Goal: Communication & Community: Answer question/provide support

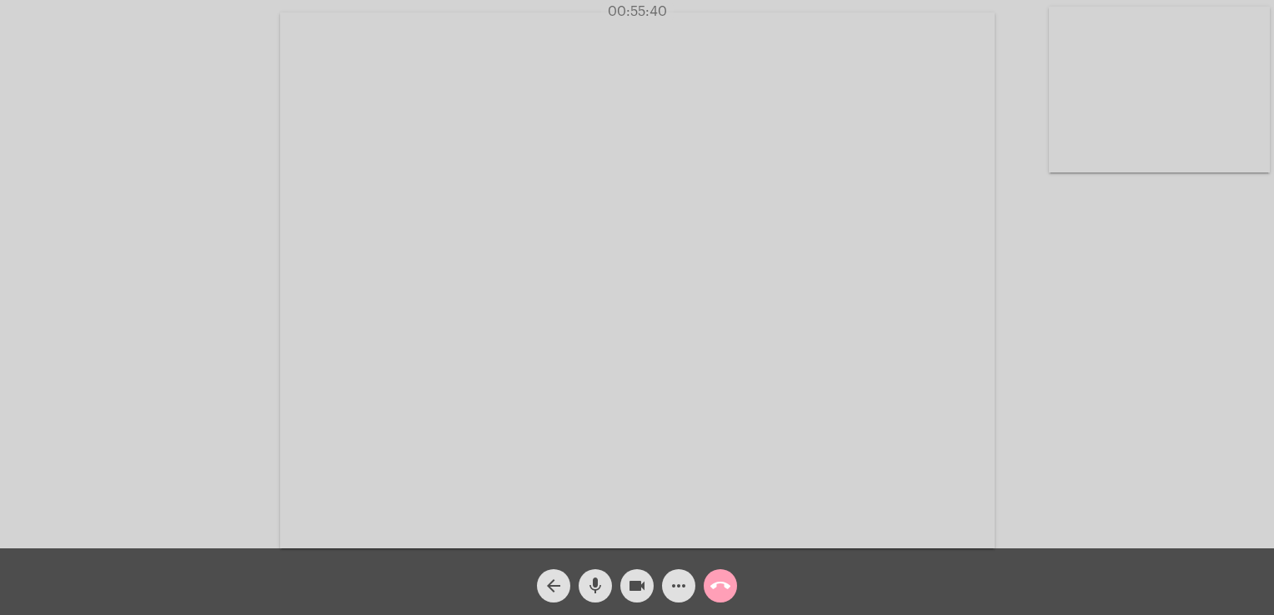
click at [727, 579] on mat-icon "call_end" at bounding box center [720, 586] width 20 height 20
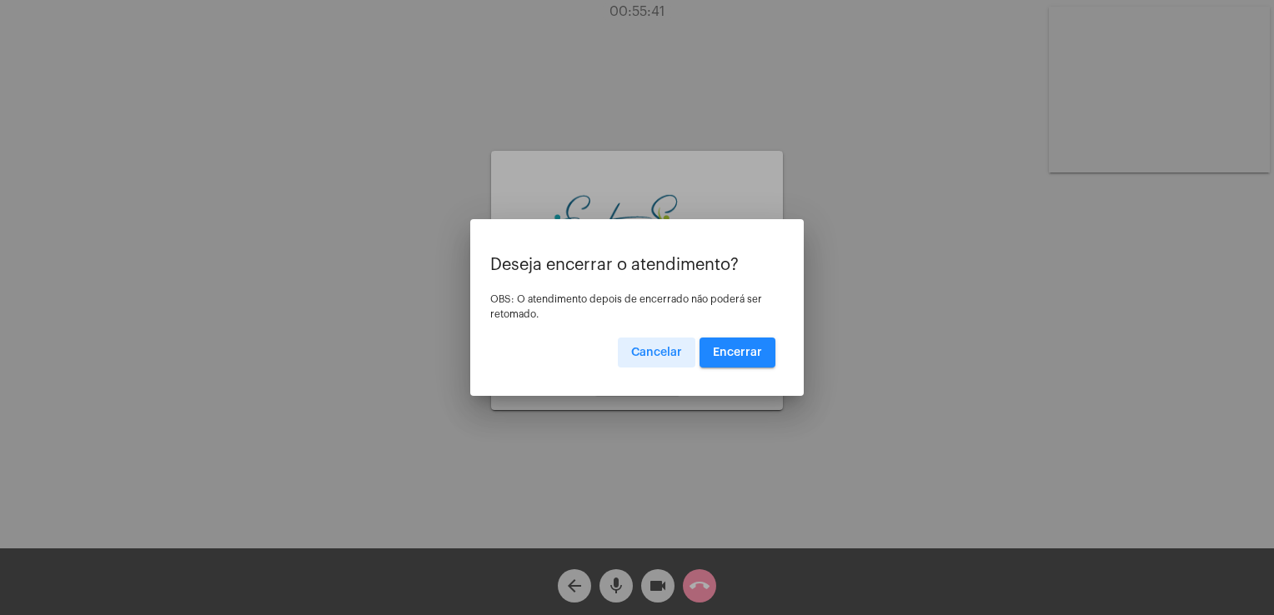
click at [744, 350] on span "Encerrar" at bounding box center [737, 353] width 49 height 12
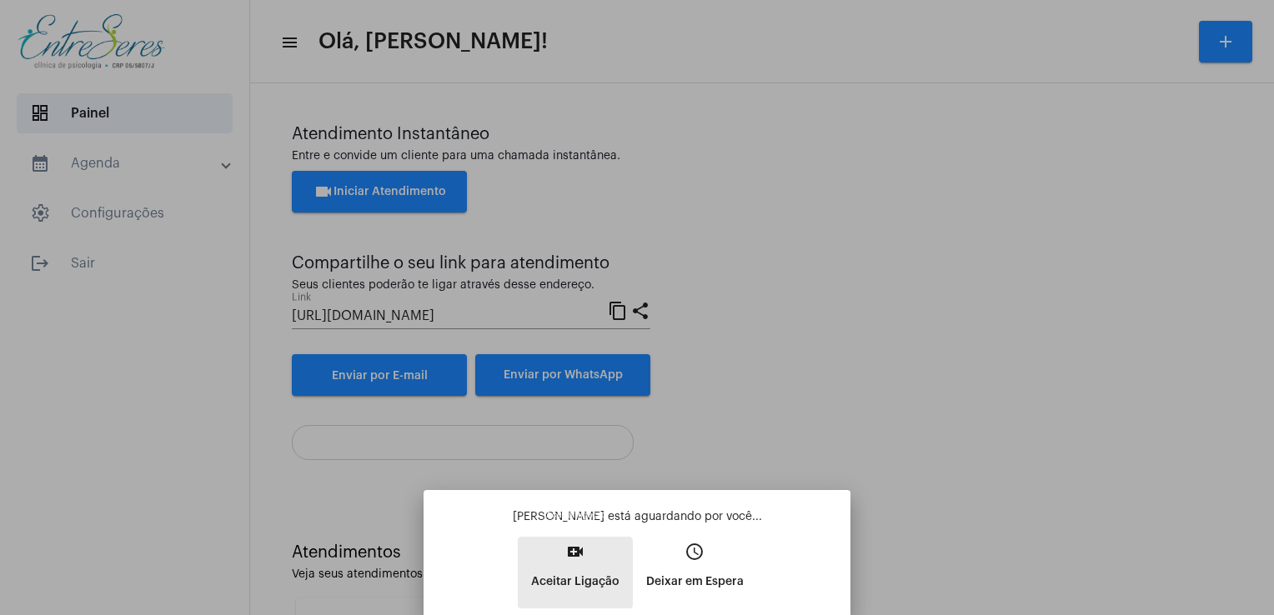
click at [572, 584] on p "Aceitar Ligação" at bounding box center [575, 582] width 88 height 30
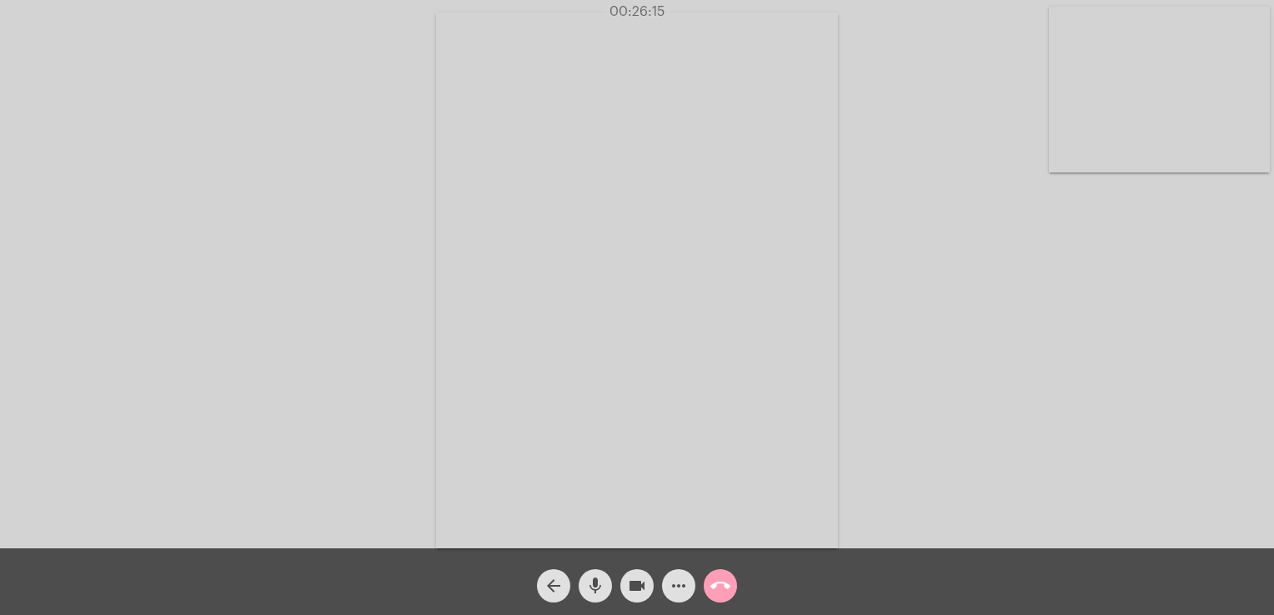
click at [717, 585] on mat-icon "call_end" at bounding box center [720, 586] width 20 height 20
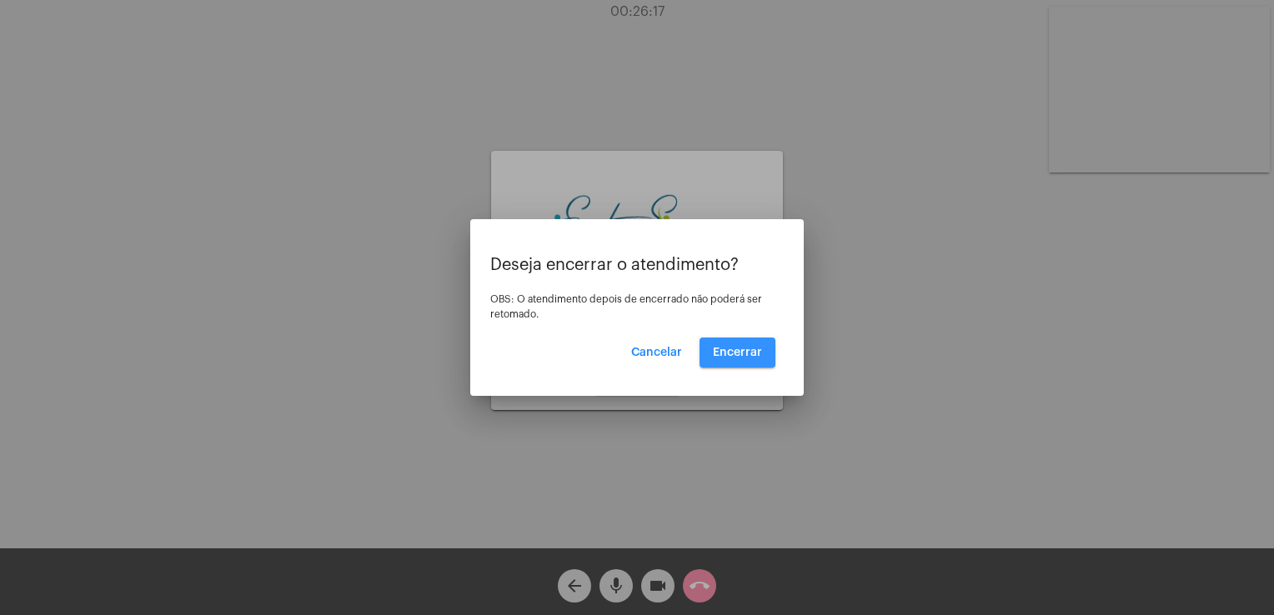
click at [726, 345] on button "Encerrar" at bounding box center [737, 353] width 76 height 30
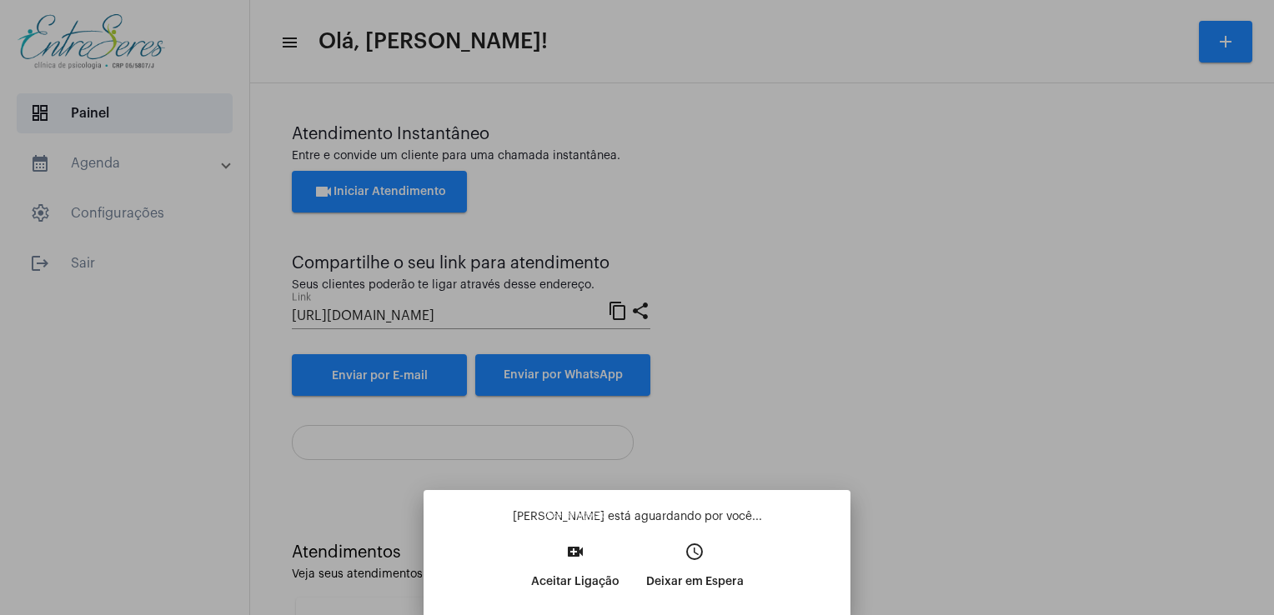
drag, startPoint x: 557, startPoint y: 534, endPoint x: 570, endPoint y: 560, distance: 29.1
click at [570, 560] on div "Mauro Negrao está aguardando por você... video_call Aceitar Ligação access_time…" at bounding box center [637, 307] width 1274 height 615
click at [570, 560] on mat-icon "video_call" at bounding box center [575, 552] width 20 height 20
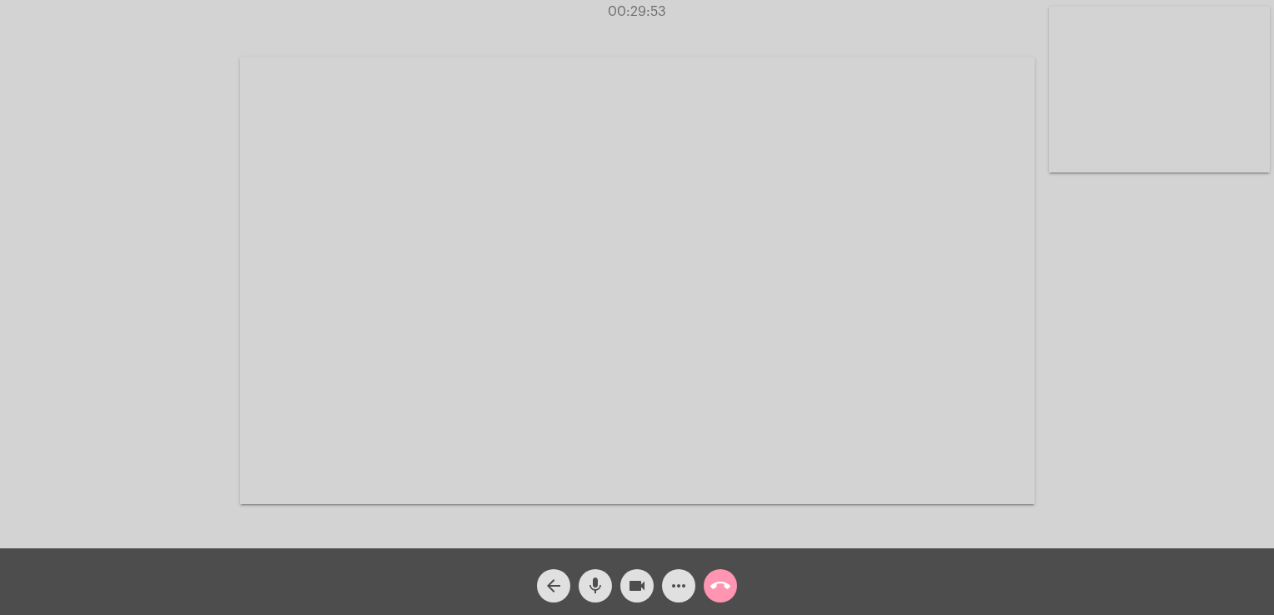
click at [881, 571] on div "arrow_back mic videocam more_horiz call_end" at bounding box center [637, 582] width 1274 height 67
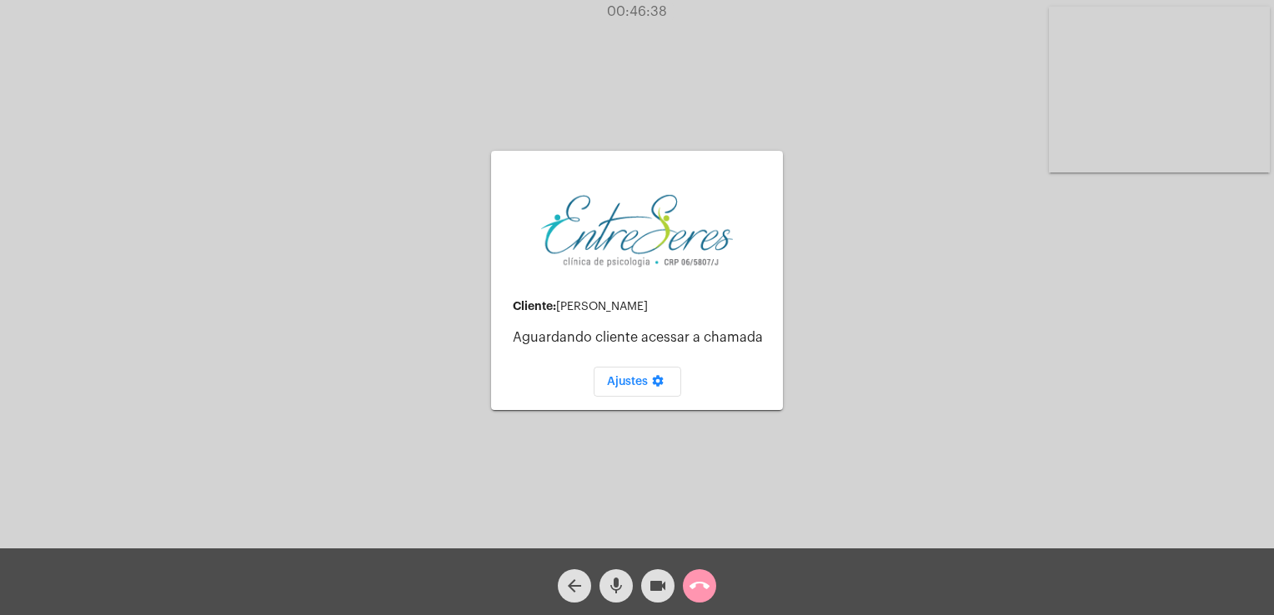
click at [731, 590] on div "arrow_back mic videocam call_end" at bounding box center [637, 582] width 1274 height 67
click at [693, 586] on mat-icon "call_end" at bounding box center [699, 586] width 20 height 20
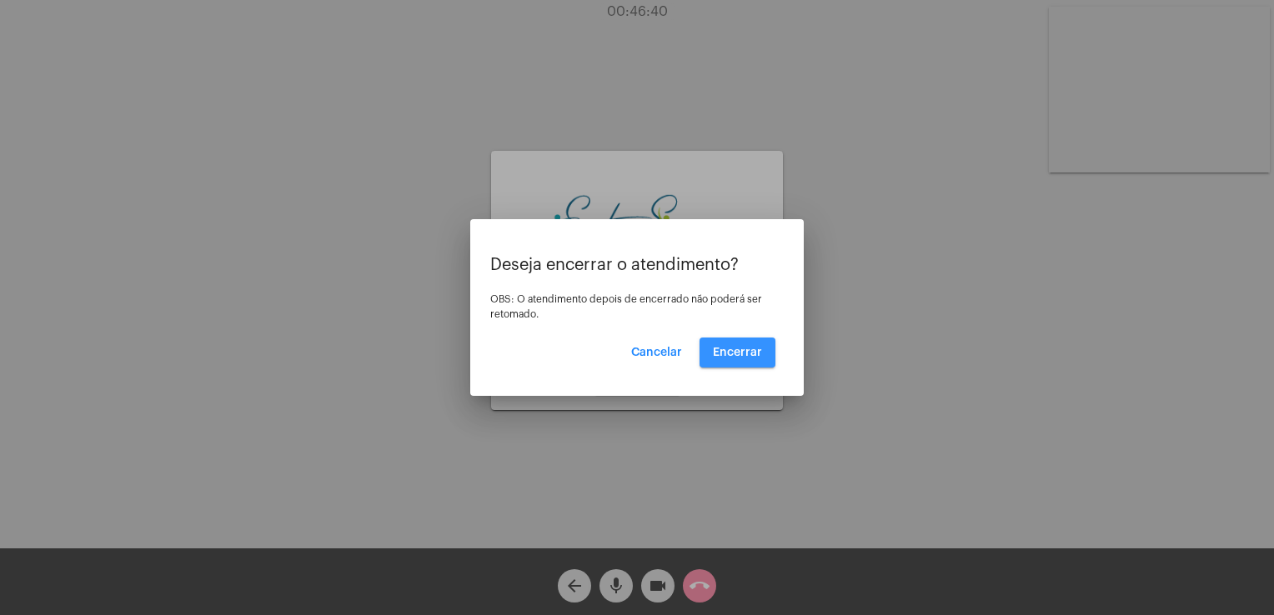
click at [718, 367] on button "Encerrar" at bounding box center [737, 353] width 76 height 30
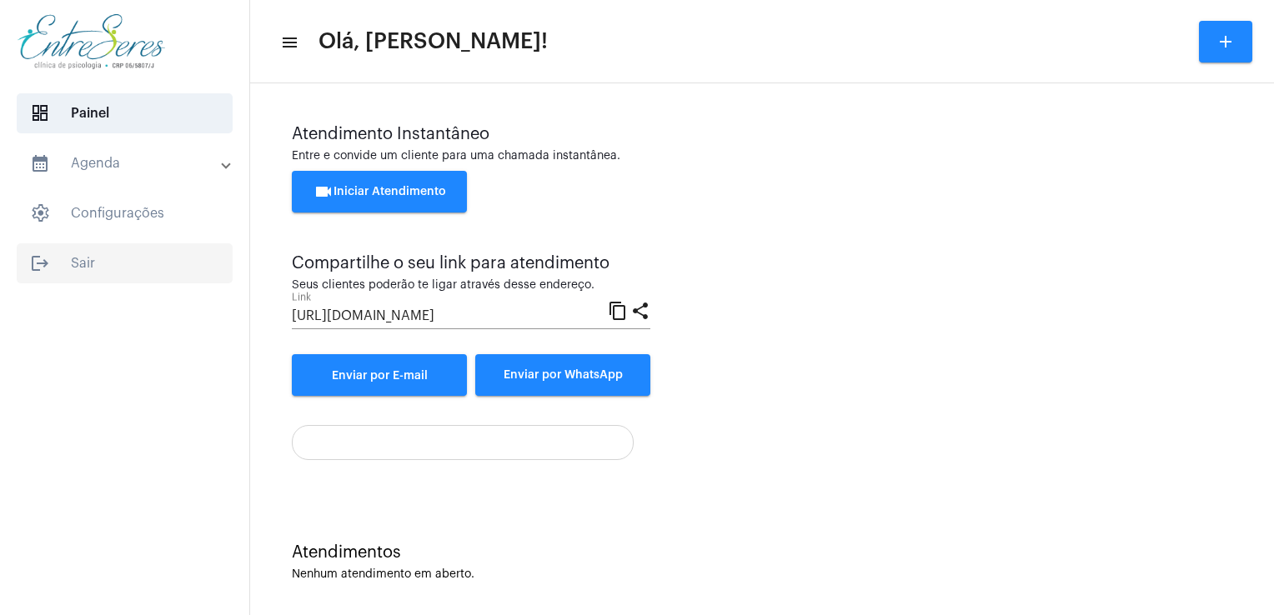
click at [105, 270] on span "logout Sair" at bounding box center [125, 263] width 216 height 40
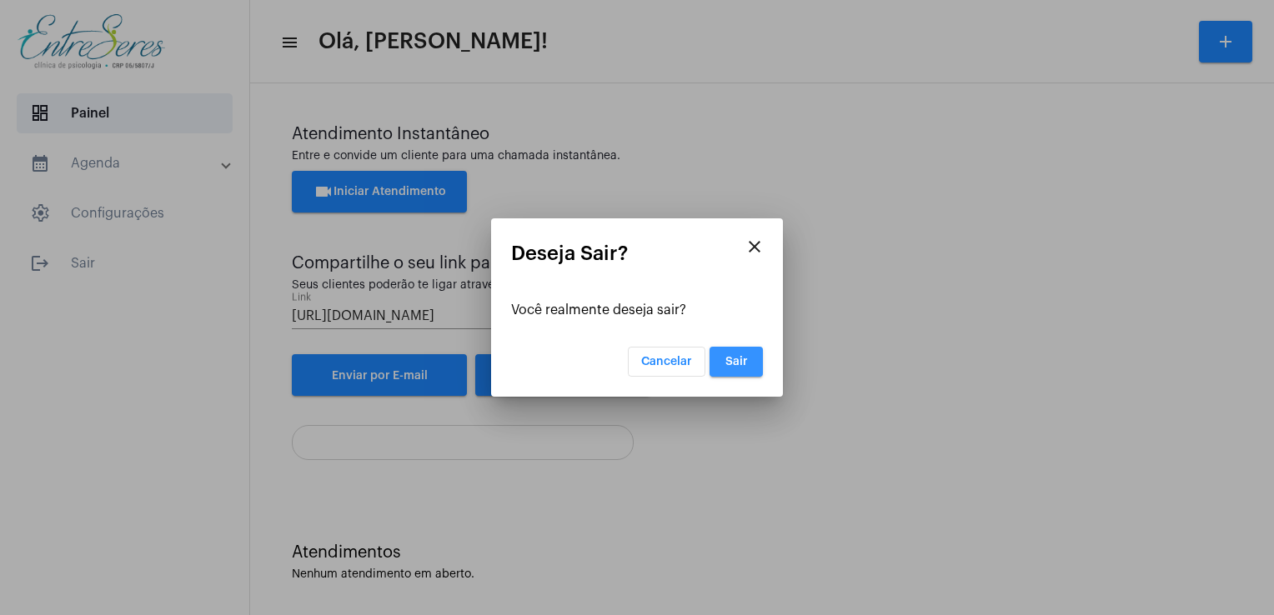
click at [739, 356] on span "Sair" at bounding box center [736, 362] width 23 height 12
